Goal: Manage account settings

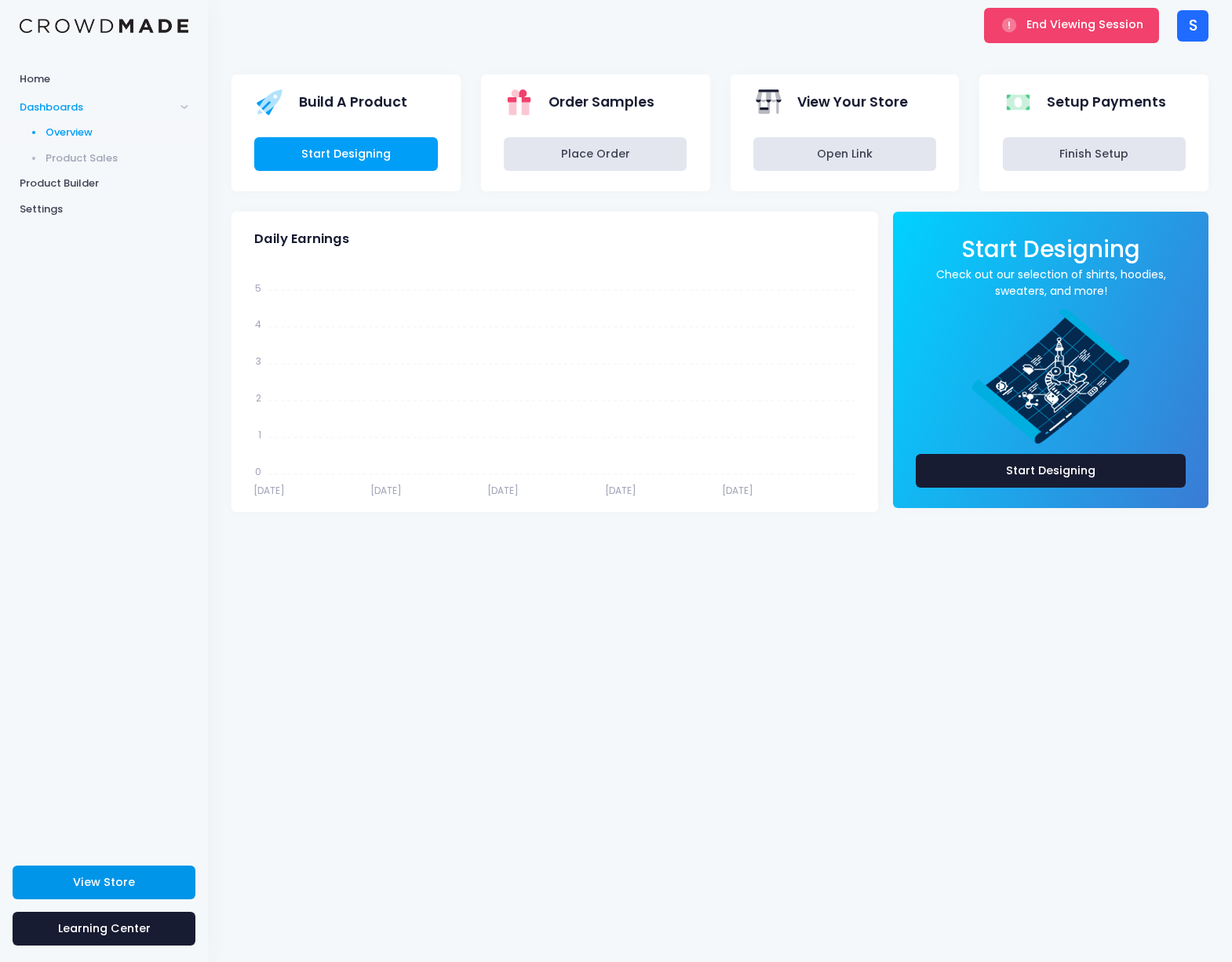
click at [156, 882] on link "View Store" at bounding box center [103, 882] width 183 height 34
click at [1024, 23] on button "End Viewing Session" at bounding box center [1071, 25] width 175 height 34
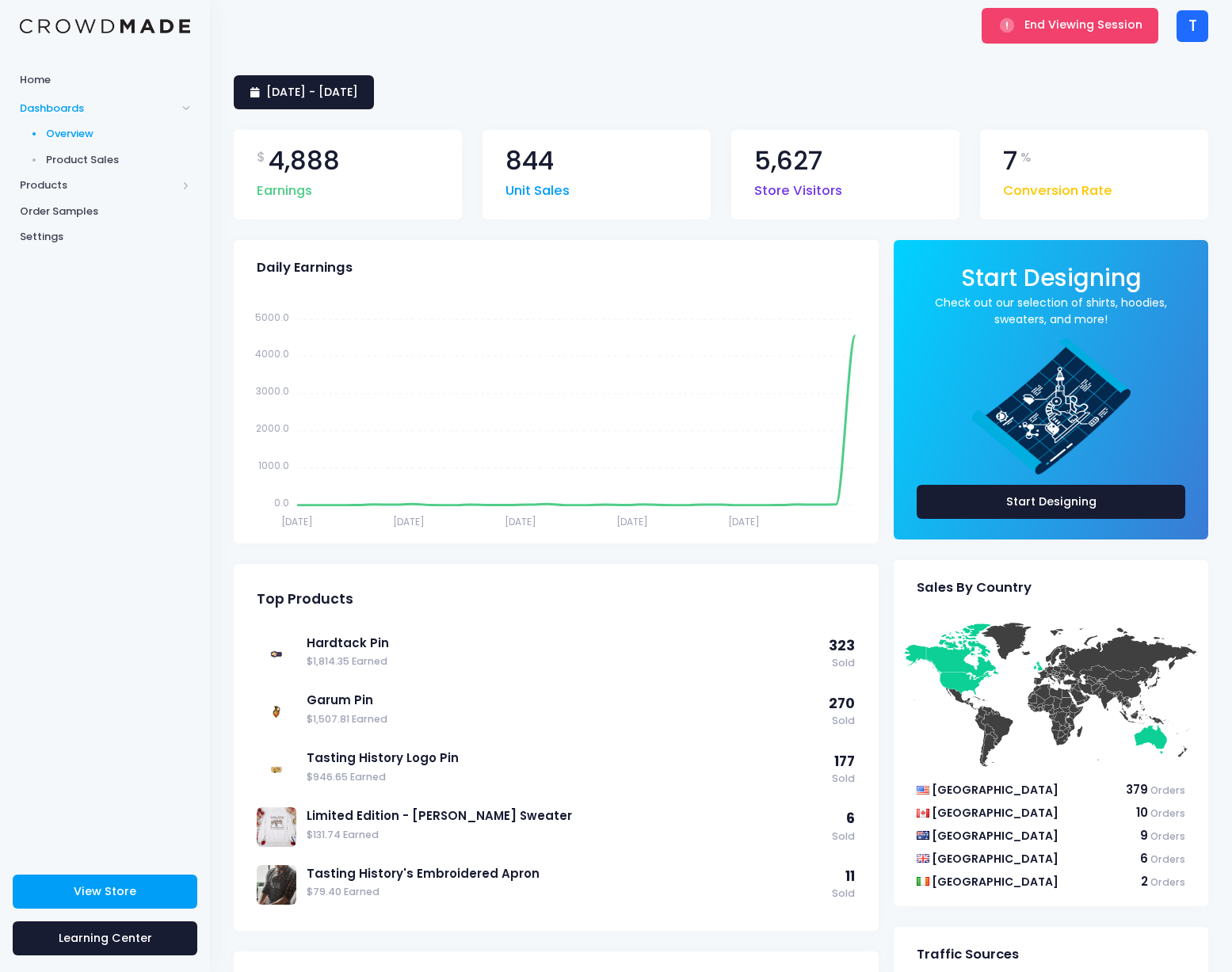
click at [1193, 31] on div "T" at bounding box center [1192, 26] width 31 height 31
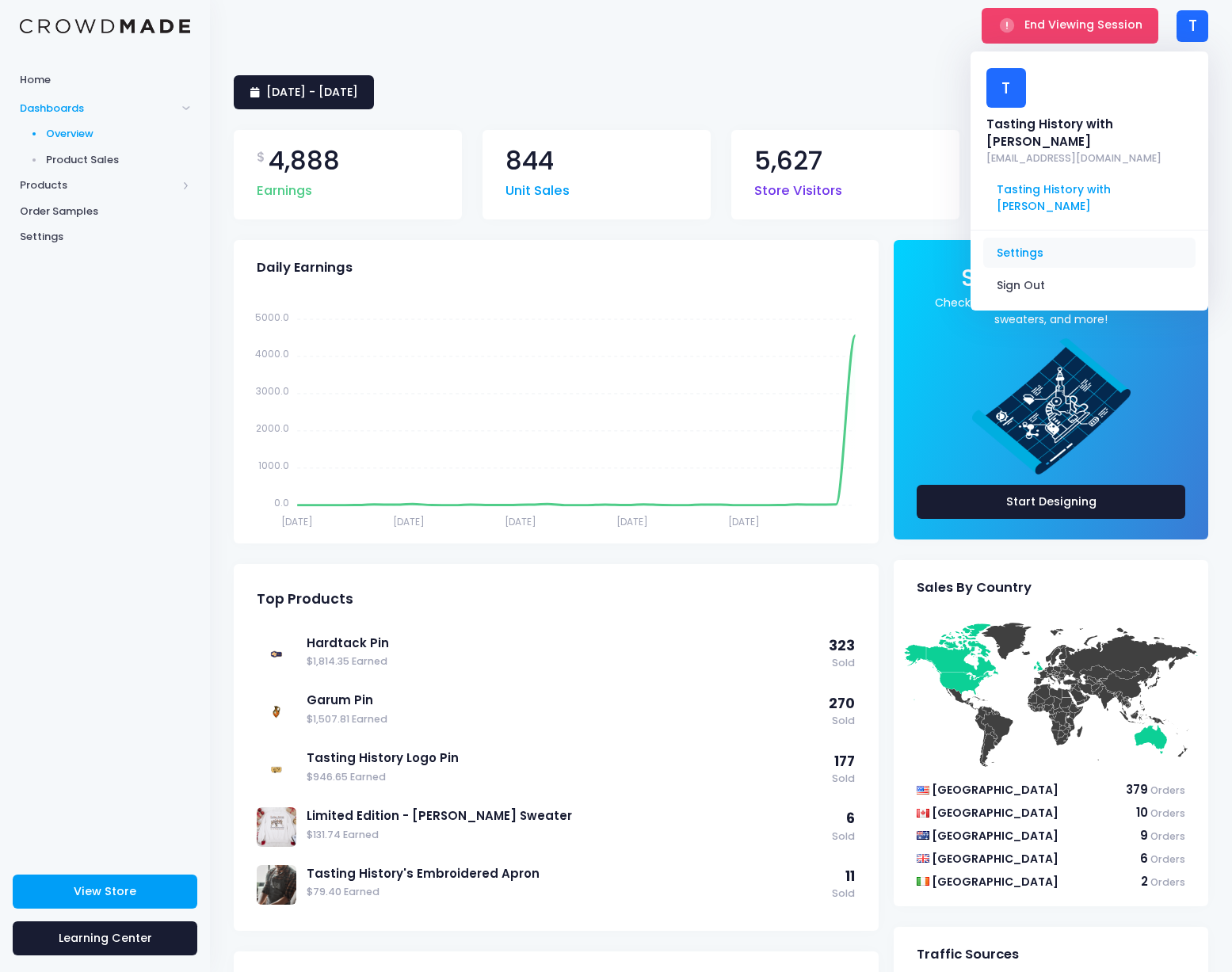
click at [1020, 238] on link "Settings" at bounding box center [1090, 253] width 213 height 30
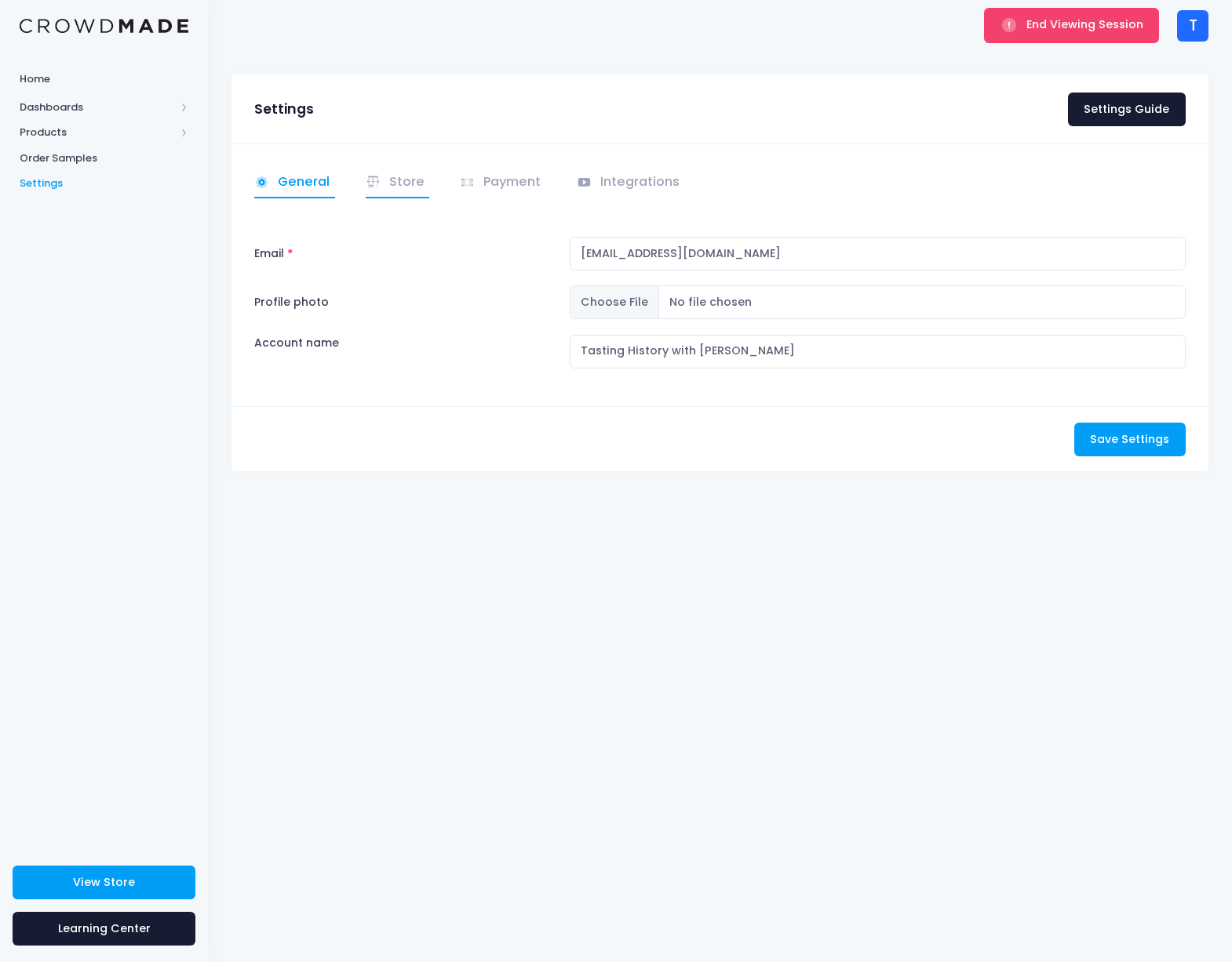
click at [407, 185] on link "Store" at bounding box center [397, 183] width 65 height 30
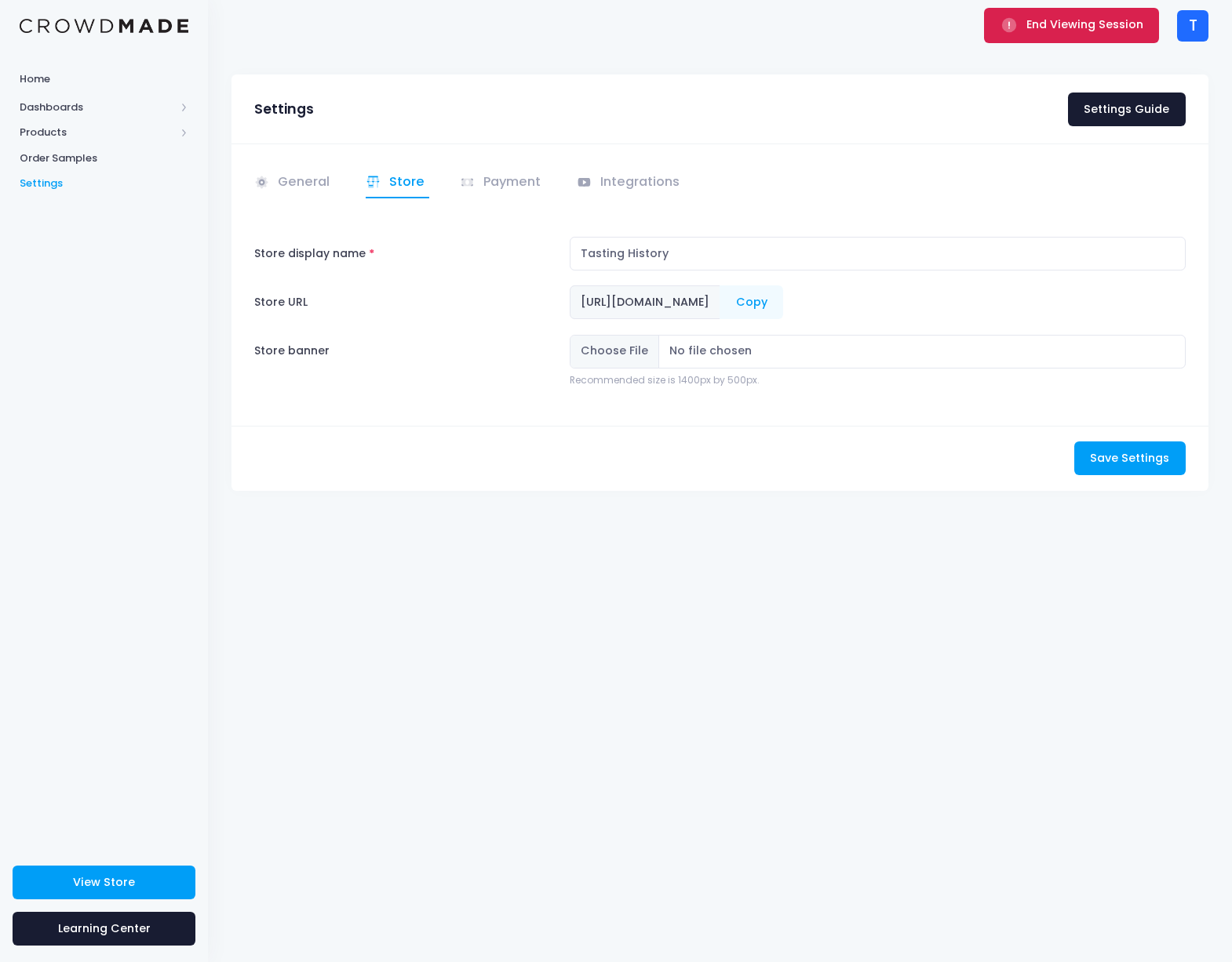
click at [1036, 33] on button "End Viewing Session" at bounding box center [1071, 25] width 175 height 34
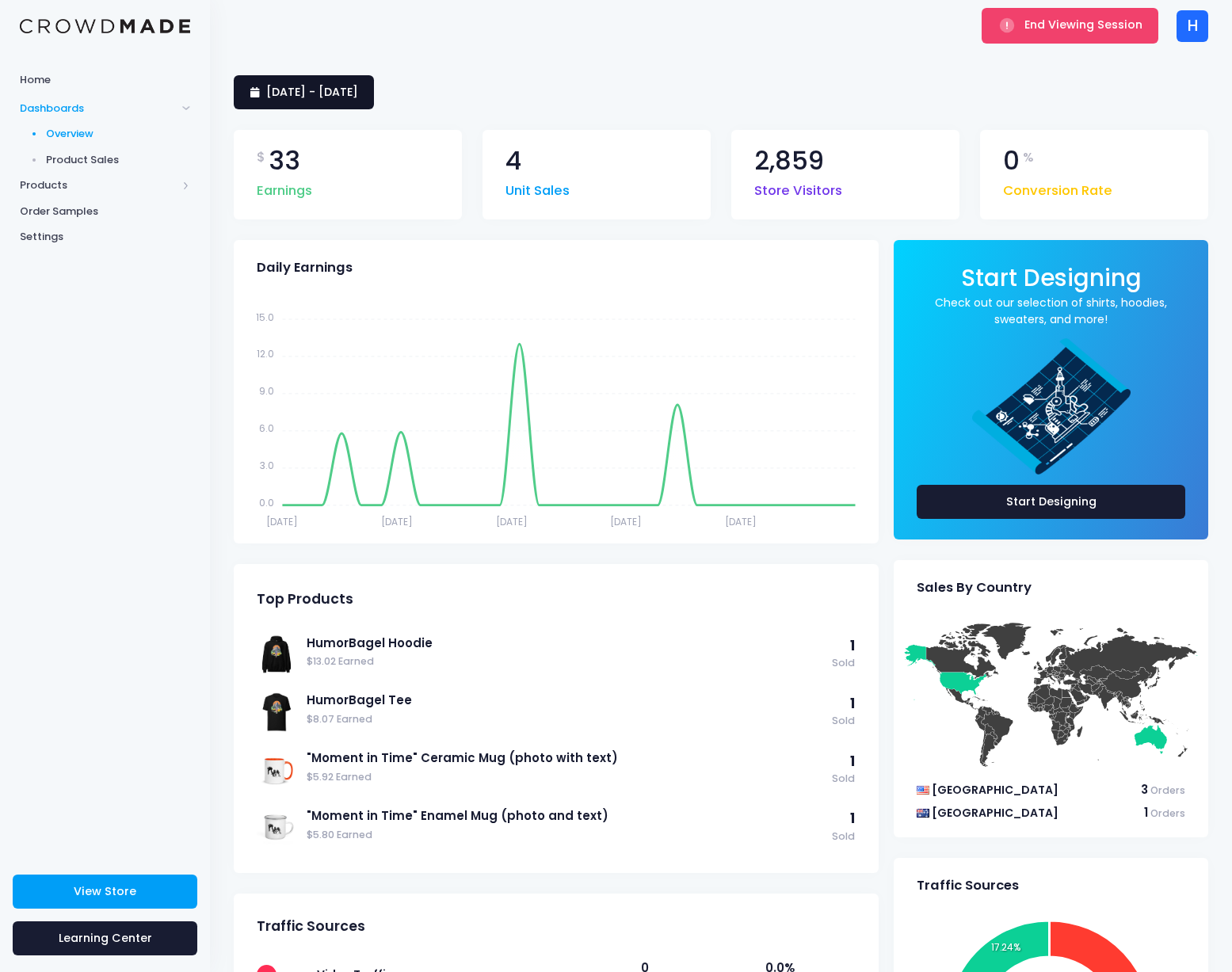
click at [304, 93] on span "[DATE] - [DATE]" at bounding box center [312, 92] width 92 height 16
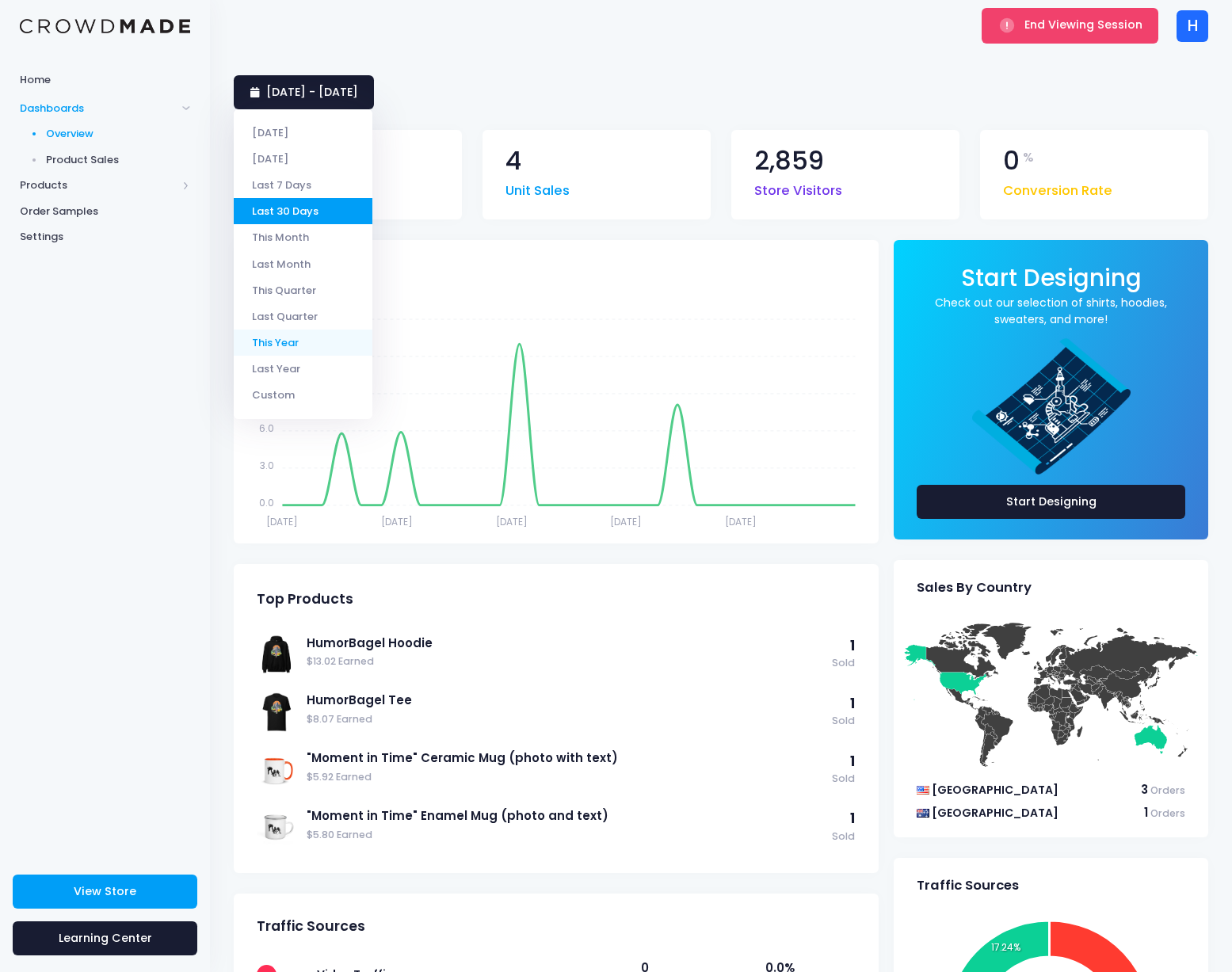
click at [297, 338] on li "This Year" at bounding box center [304, 342] width 139 height 26
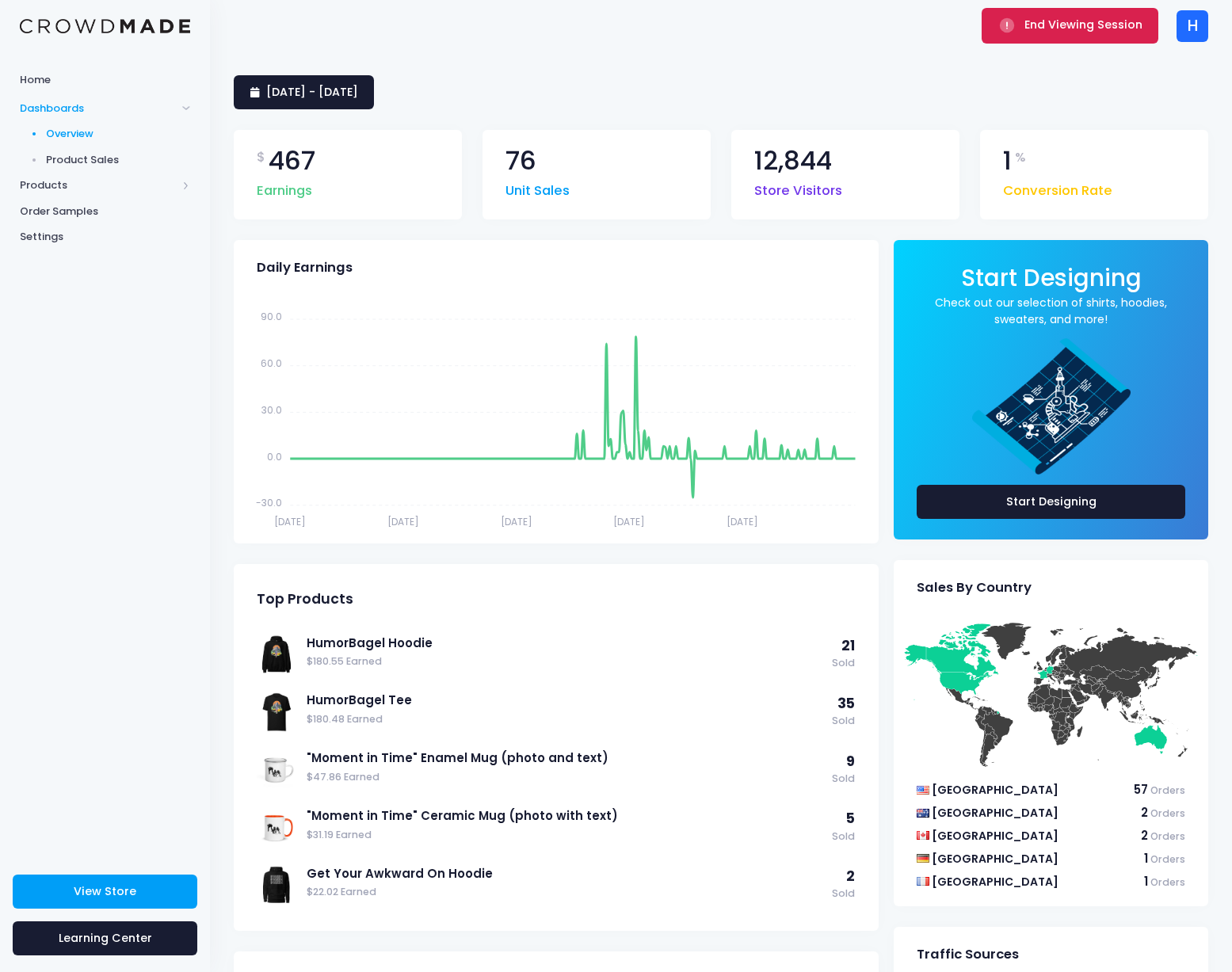
click at [1065, 33] on button "End Viewing Session" at bounding box center [1071, 26] width 177 height 35
